Goal: Information Seeking & Learning: Check status

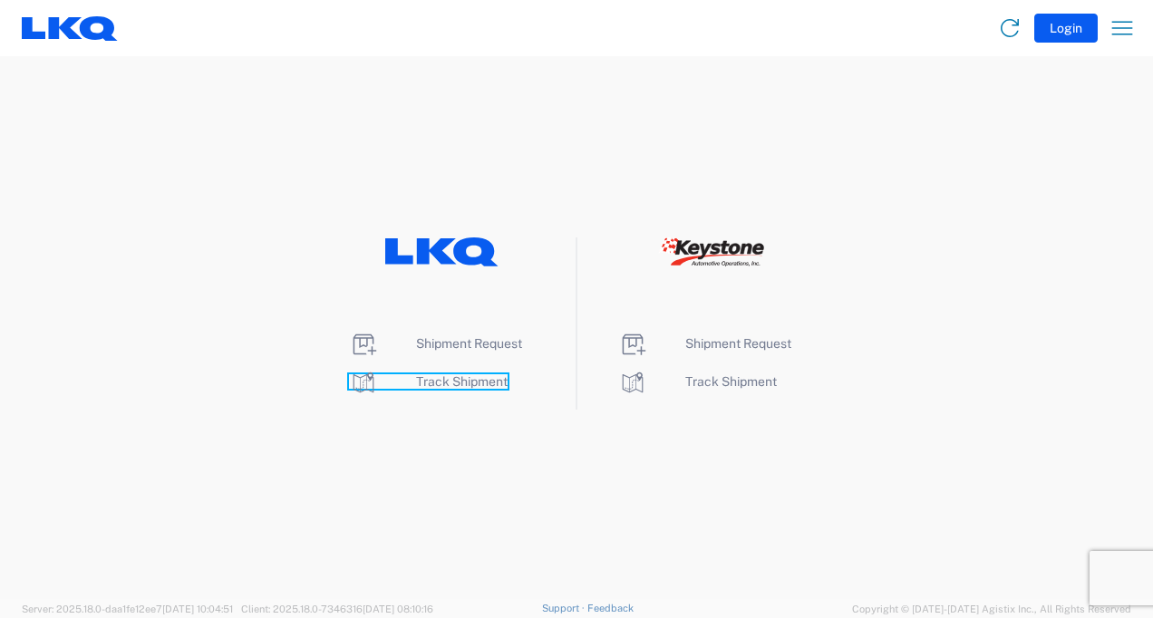
click at [437, 387] on span "Track Shipment" at bounding box center [462, 381] width 92 height 14
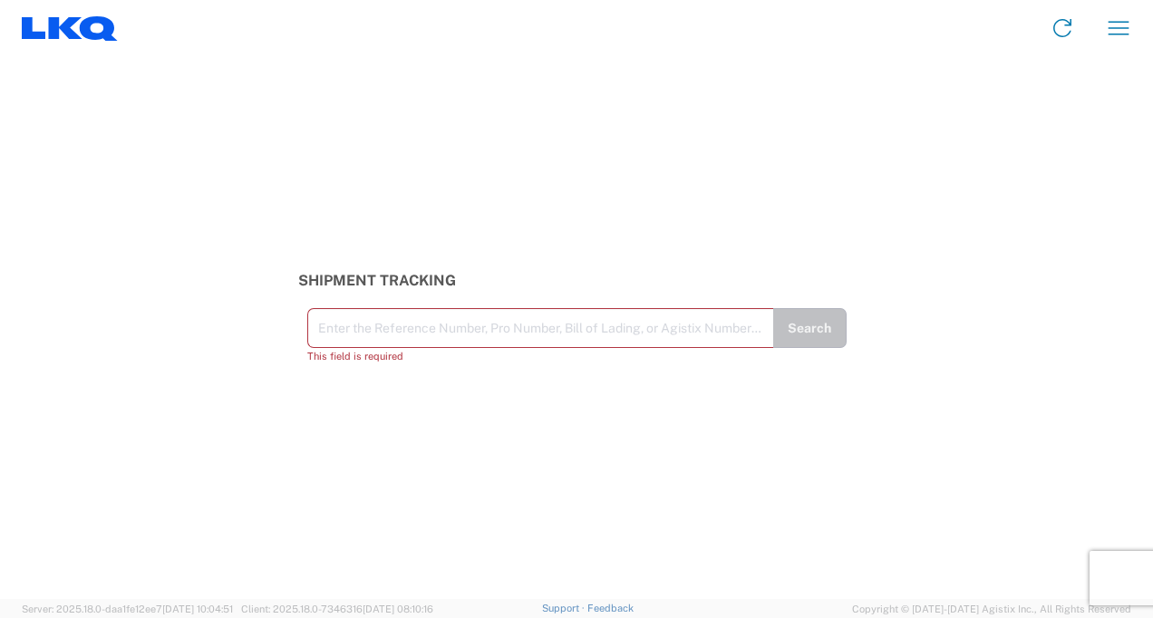
click at [381, 345] on div "Enter the Reference Number, Pro Number, Bill of Lading, or Agistix Number (at l…" at bounding box center [540, 328] width 466 height 40
click at [386, 333] on input "text" at bounding box center [540, 327] width 445 height 32
paste input "56596064"
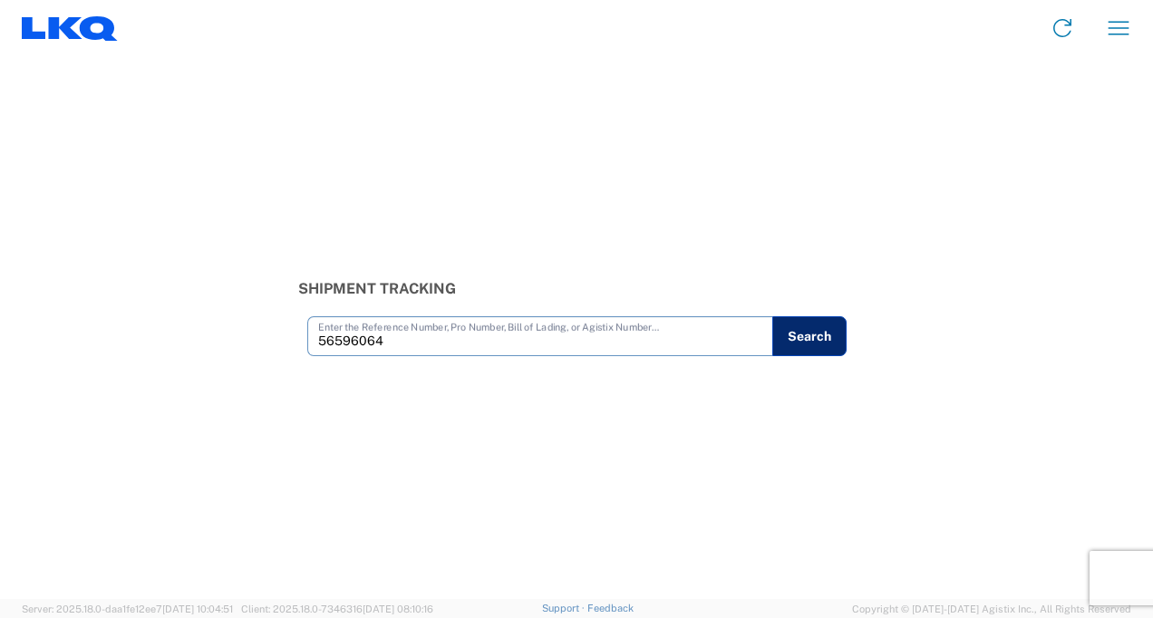
type input "56596064"
click at [790, 355] on button "Search" at bounding box center [809, 336] width 74 height 40
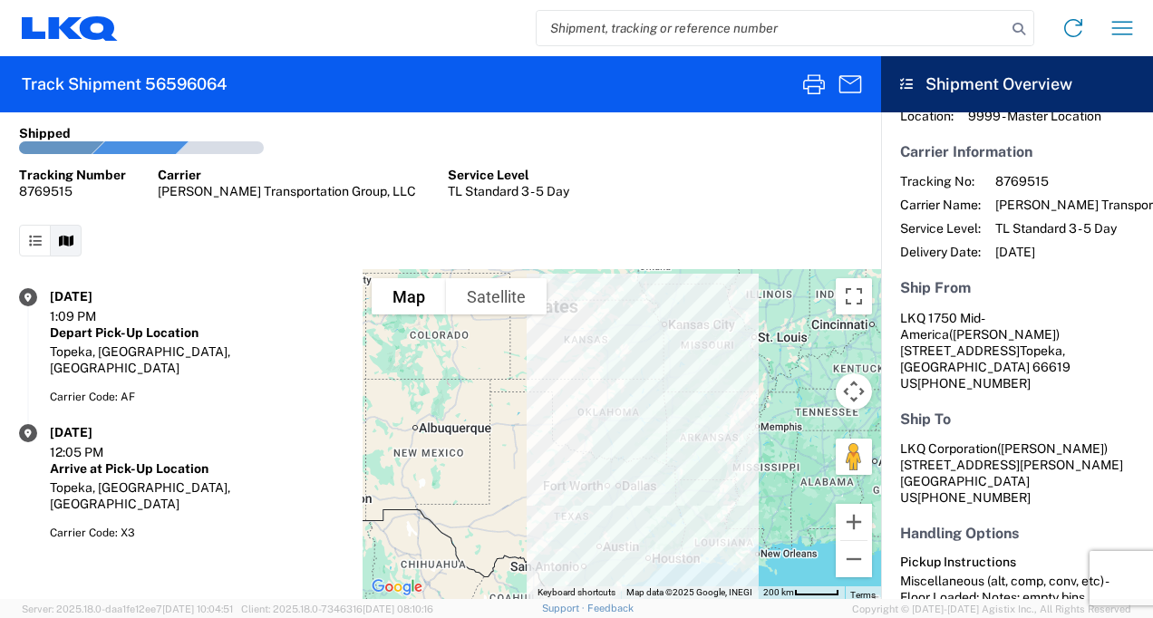
scroll to position [76, 0]
